Goal: Information Seeking & Learning: Learn about a topic

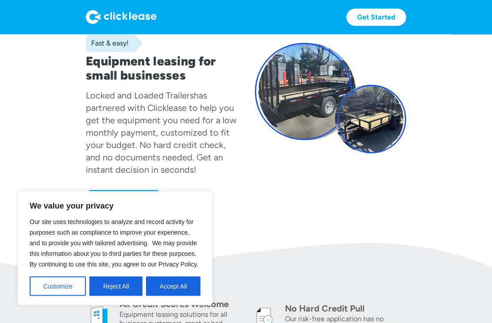
scroll to position [67, 0]
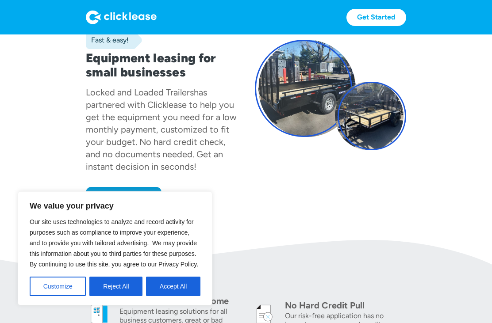
click at [115, 296] on button "Reject All" at bounding box center [115, 286] width 53 height 19
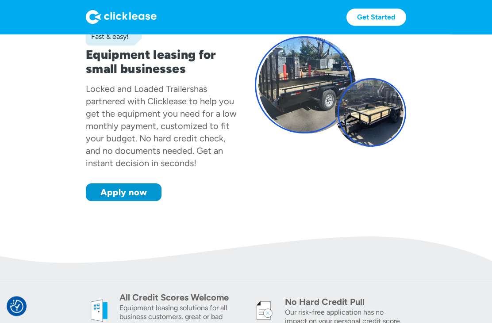
scroll to position [0, 0]
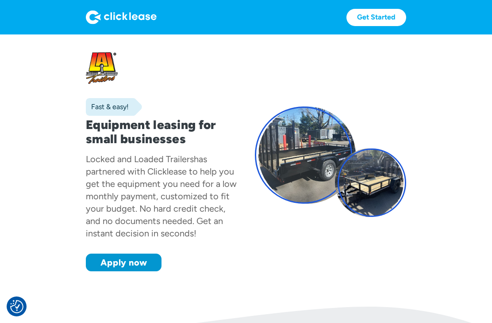
click at [100, 12] on img at bounding box center [121, 17] width 71 height 14
click at [121, 15] on img at bounding box center [121, 17] width 71 height 14
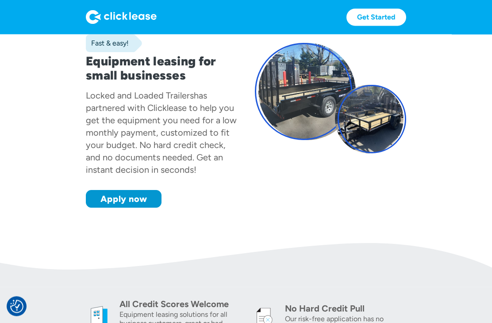
scroll to position [70, 0]
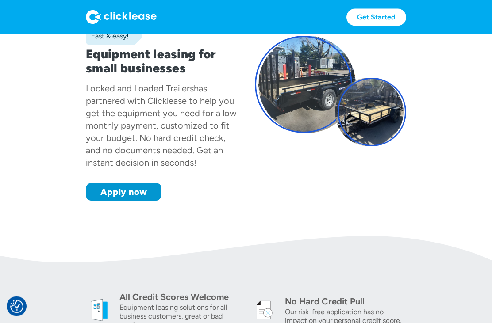
click at [119, 200] on link "Apply now" at bounding box center [124, 193] width 76 height 18
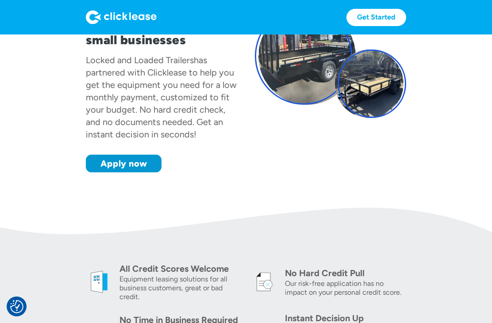
click at [390, 19] on link "Get Started" at bounding box center [376, 17] width 60 height 17
click at [139, 22] on img at bounding box center [121, 17] width 71 height 14
click at [136, 23] on img at bounding box center [121, 17] width 71 height 14
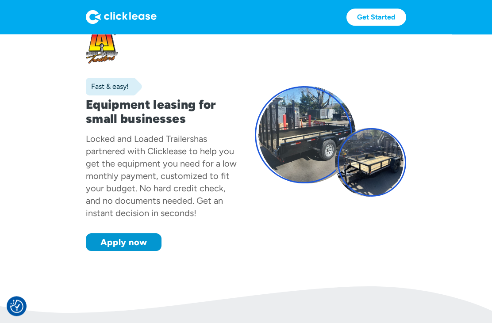
scroll to position [0, 0]
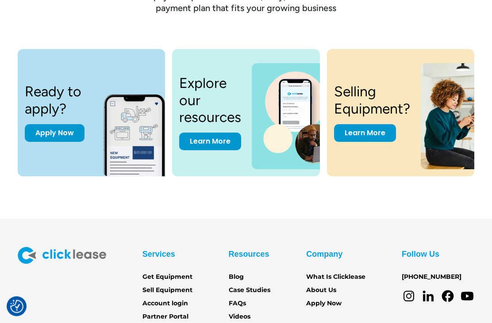
scroll to position [1191, 0]
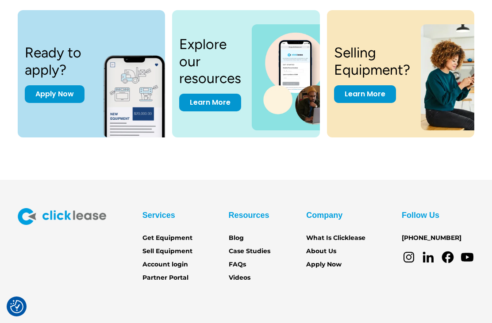
click at [352, 240] on link "What Is Clicklease" at bounding box center [335, 239] width 59 height 10
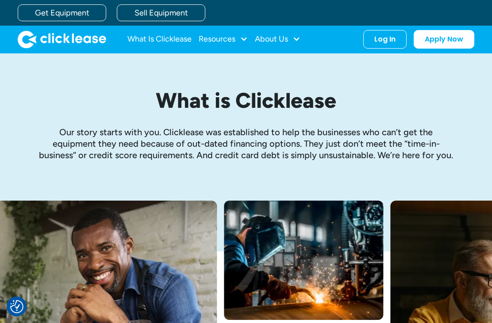
click at [235, 39] on div "Resources" at bounding box center [217, 39] width 37 height 0
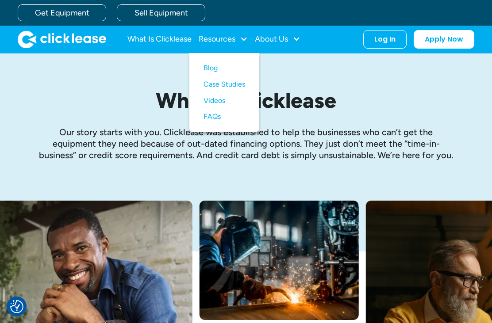
click at [182, 41] on link "What Is Clicklease" at bounding box center [159, 40] width 64 height 18
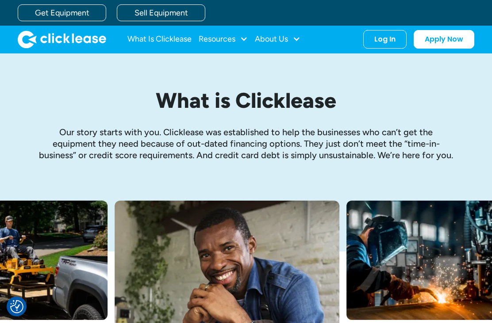
click at [295, 38] on div at bounding box center [296, 39] width 8 height 8
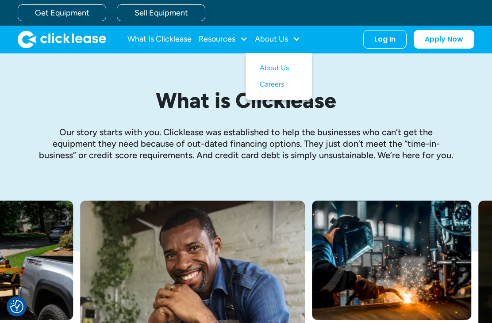
click at [287, 72] on link "About Us" at bounding box center [279, 68] width 38 height 16
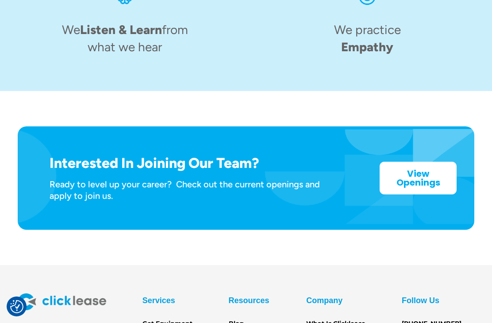
scroll to position [1316, 0]
